Goal: Task Accomplishment & Management: Use online tool/utility

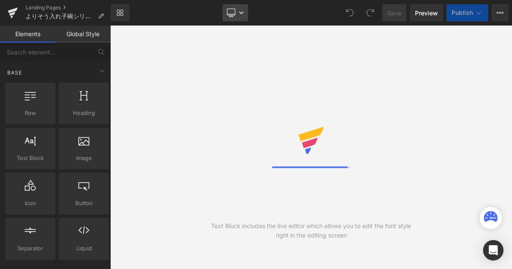
click at [242, 11] on icon at bounding box center [241, 12] width 5 height 5
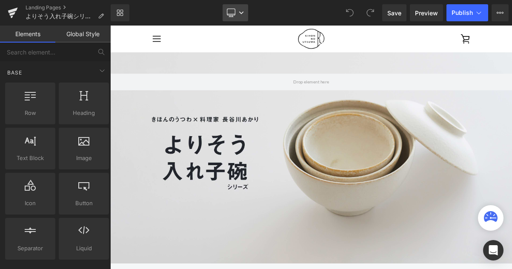
click at [242, 11] on icon at bounding box center [241, 12] width 5 height 5
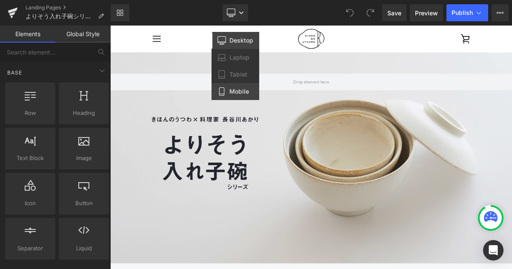
click at [242, 86] on link "Mobile" at bounding box center [235, 91] width 48 height 17
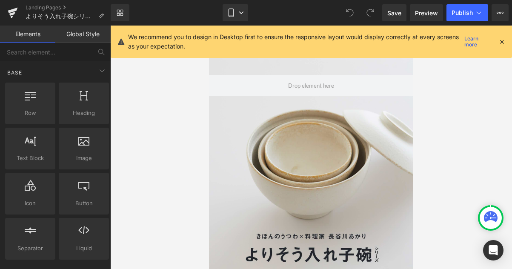
scroll to position [26, 0]
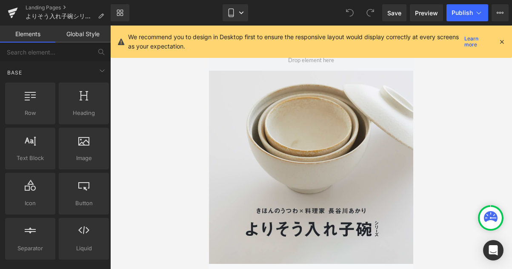
click at [502, 38] on icon at bounding box center [502, 42] width 8 height 8
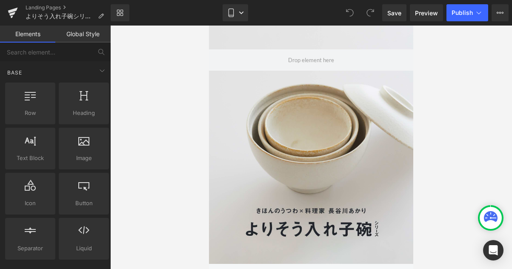
click at [338, 134] on div at bounding box center [311, 145] width 204 height 238
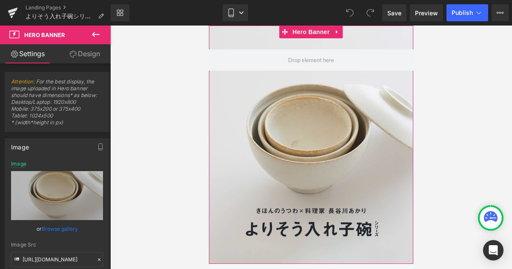
click at [86, 52] on link "Design" at bounding box center [84, 53] width 55 height 19
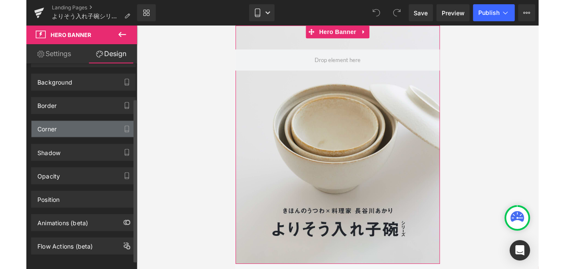
scroll to position [55, 0]
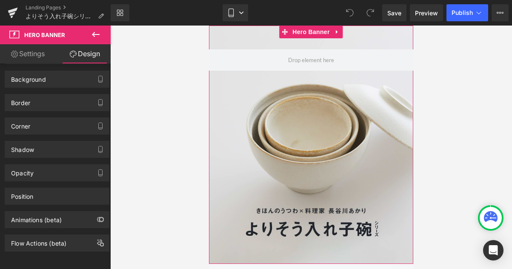
click at [281, 121] on div at bounding box center [311, 145] width 204 height 238
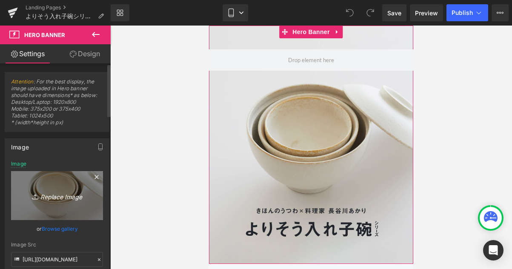
click at [56, 197] on icon "Replace Image" at bounding box center [57, 195] width 68 height 11
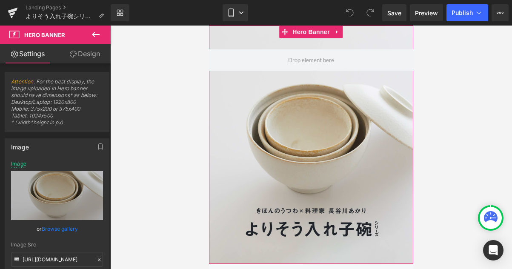
click at [328, 115] on div at bounding box center [311, 145] width 204 height 238
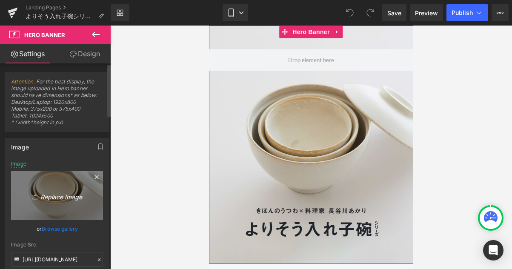
click at [65, 195] on icon "Replace Image" at bounding box center [57, 195] width 68 height 11
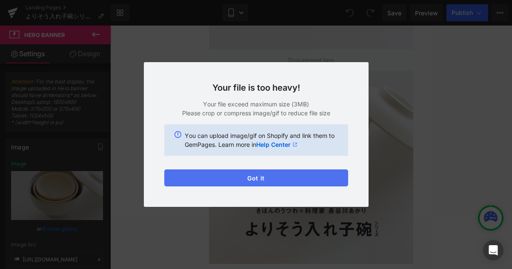
click at [0, 0] on button "Got it" at bounding box center [0, 0] width 0 height 0
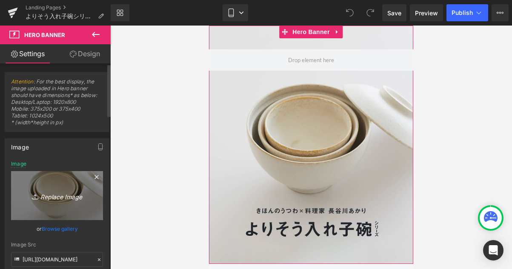
click at [60, 195] on icon "Replace Image" at bounding box center [57, 195] width 68 height 11
click at [58, 199] on icon "Replace Image" at bounding box center [57, 195] width 68 height 11
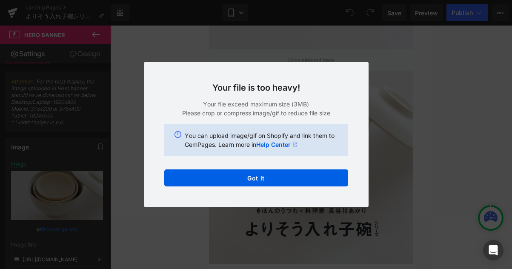
click at [0, 0] on div "Back to Library Insert Your file is too heavy! Your file exceed maximum size (3…" at bounding box center [0, 0] width 0 height 0
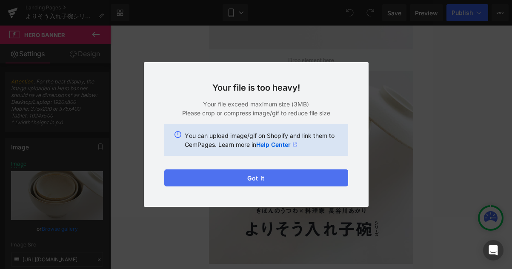
click at [0, 0] on button "Got it" at bounding box center [0, 0] width 0 height 0
